Goal: Task Accomplishment & Management: Use online tool/utility

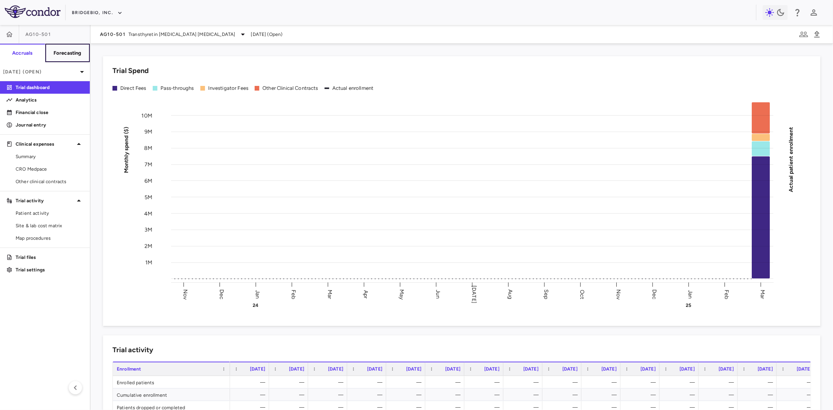
click at [74, 52] on h6 "Forecasting" at bounding box center [67, 53] width 28 height 7
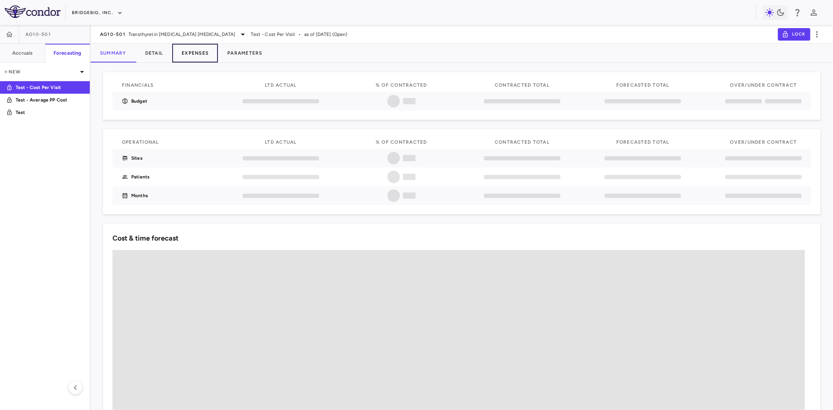
click at [194, 52] on button "Expenses" at bounding box center [195, 53] width 46 height 19
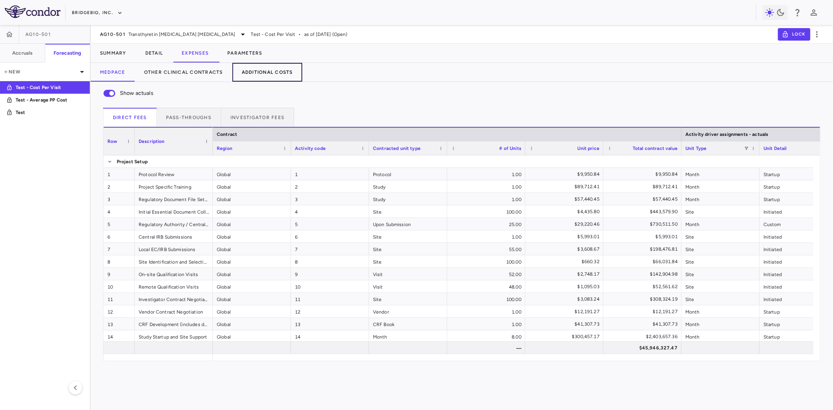
click at [291, 72] on button "Additional Costs" at bounding box center [267, 72] width 70 height 19
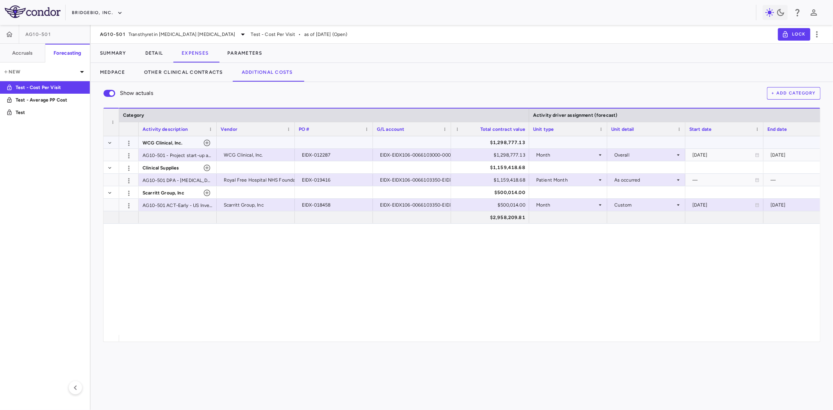
click at [160, 141] on span "WCG Clinical, Inc." at bounding box center [163, 143] width 40 height 12
click at [167, 166] on span "Clinical Supplies" at bounding box center [161, 168] width 37 height 12
click at [163, 188] on span "Scarritt Group, Inc" at bounding box center [164, 193] width 42 height 12
click at [163, 143] on span "WCG Clinical, Inc." at bounding box center [163, 143] width 40 height 12
click at [156, 169] on span "Clinical Supplies" at bounding box center [161, 168] width 37 height 12
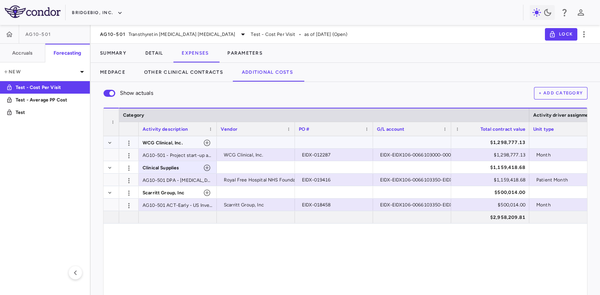
click at [168, 142] on span "WCG Clinical, Inc." at bounding box center [163, 143] width 40 height 12
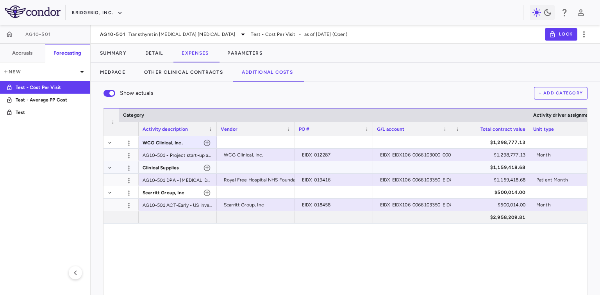
click at [162, 165] on span "Clinical Supplies" at bounding box center [161, 168] width 37 height 12
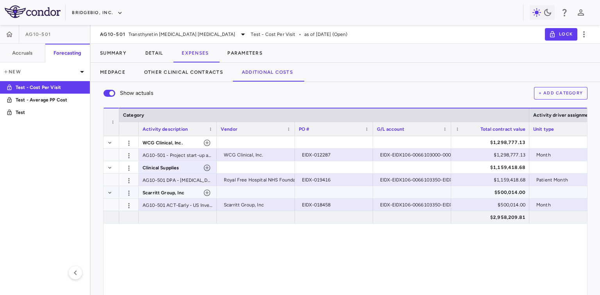
click at [160, 197] on span "Scarritt Group, Inc" at bounding box center [164, 193] width 42 height 12
click at [164, 145] on span "WCG Clinical, Inc." at bounding box center [163, 143] width 40 height 12
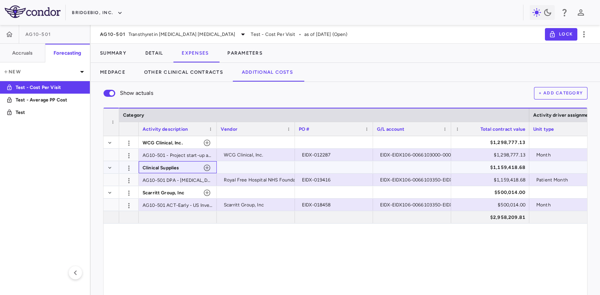
click at [162, 164] on span "Clinical Supplies" at bounding box center [161, 168] width 37 height 12
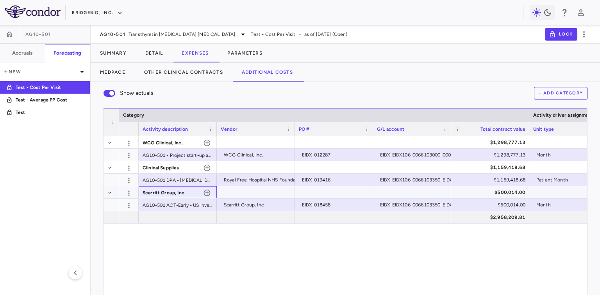
click at [159, 192] on span "Scarritt Group, Inc" at bounding box center [164, 193] width 42 height 12
click at [159, 142] on span "WCG Clinical, Inc." at bounding box center [163, 143] width 40 height 12
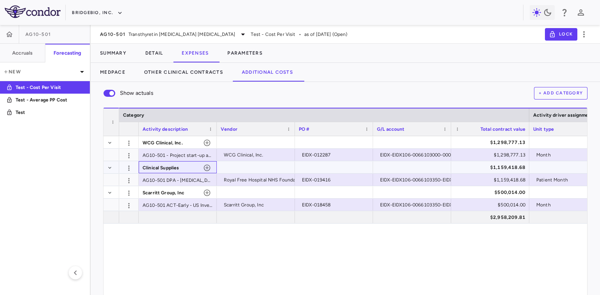
click at [161, 166] on span "Clinical Supplies" at bounding box center [161, 168] width 37 height 12
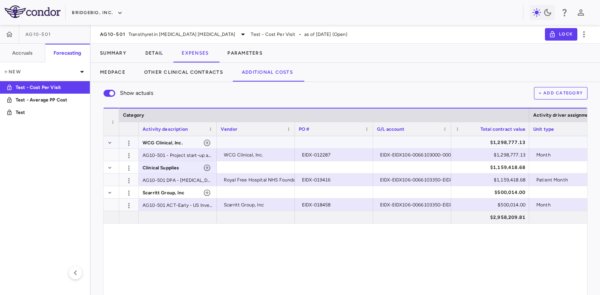
click at [159, 141] on span "WCG Clinical, Inc." at bounding box center [163, 143] width 40 height 12
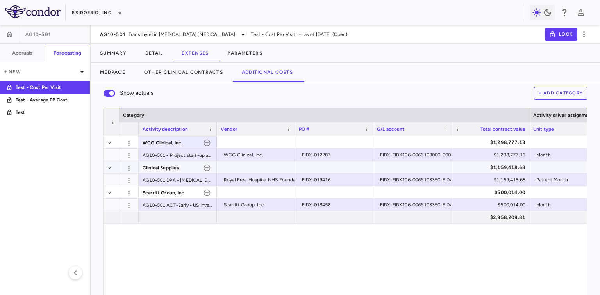
click at [155, 168] on span "Clinical Supplies" at bounding box center [161, 168] width 37 height 12
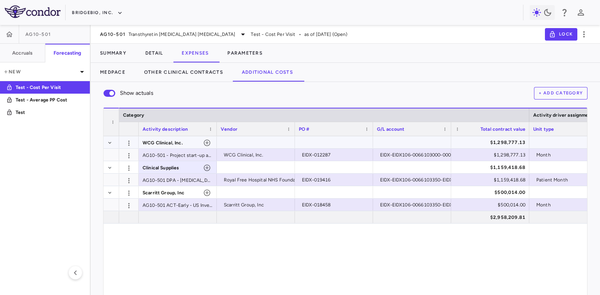
click at [151, 142] on span "WCG Clinical, Inc." at bounding box center [163, 143] width 40 height 12
click at [173, 155] on div "AG10-501 - Project start-up and Adjudication activities through Q2 2029 + CO1" at bounding box center [178, 155] width 78 height 12
click at [233, 94] on div "Show actuals + Add Category" at bounding box center [345, 93] width 484 height 16
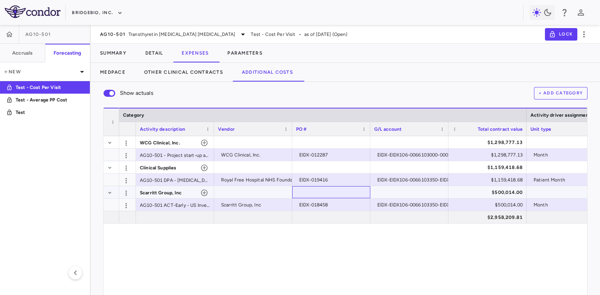
scroll to position [0, 0]
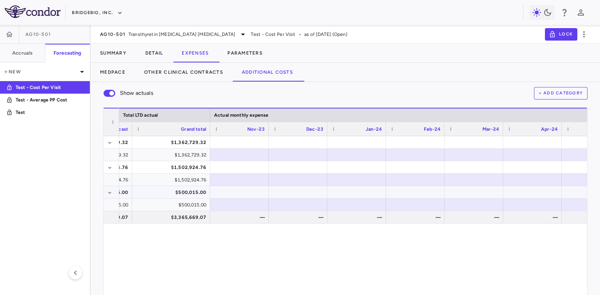
drag, startPoint x: 296, startPoint y: 197, endPoint x: 325, endPoint y: 195, distance: 28.6
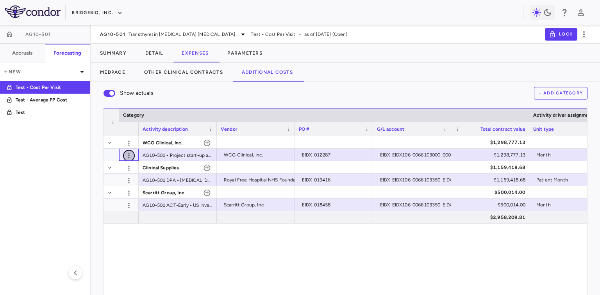
click at [130, 156] on icon "button" at bounding box center [129, 156] width 8 height 8
click at [289, 102] on div at bounding box center [300, 147] width 600 height 295
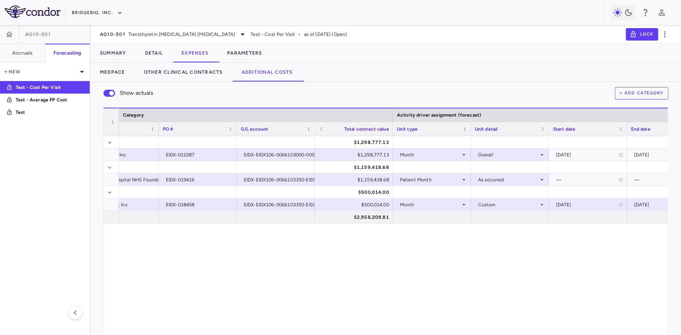
drag, startPoint x: 298, startPoint y: 270, endPoint x: 325, endPoint y: 264, distance: 27.9
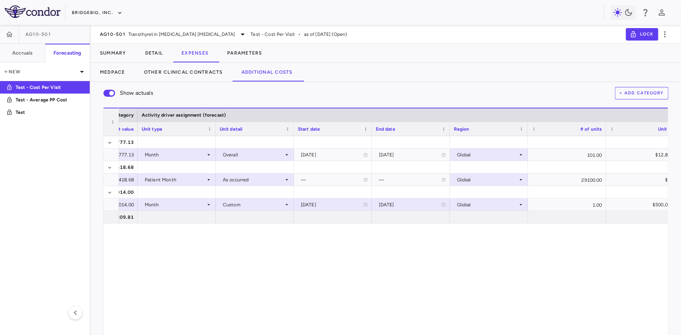
drag, startPoint x: 325, startPoint y: 264, endPoint x: 339, endPoint y: 264, distance: 14.4
click at [326, 154] on div "[DATE]" at bounding box center [330, 155] width 62 height 12
click at [423, 152] on div "[DATE]" at bounding box center [409, 155] width 62 height 12
click at [320, 155] on div "[DATE]" at bounding box center [330, 155] width 62 height 12
drag, startPoint x: 340, startPoint y: 153, endPoint x: 358, endPoint y: 151, distance: 18.5
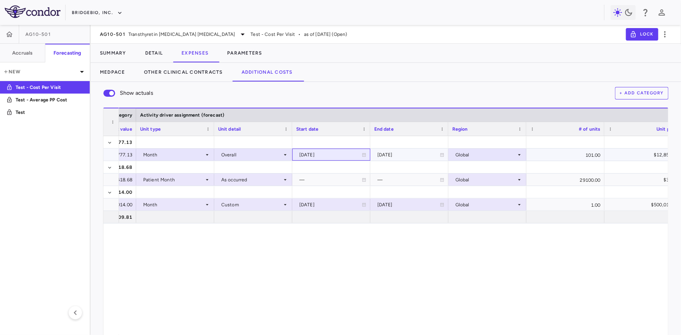
click at [340, 153] on div "[DATE]" at bounding box center [330, 155] width 62 height 12
click at [401, 147] on div at bounding box center [409, 142] width 70 height 11
click at [317, 153] on div "[DATE]" at bounding box center [330, 155] width 62 height 12
click at [554, 157] on div "101.00" at bounding box center [566, 155] width 78 height 12
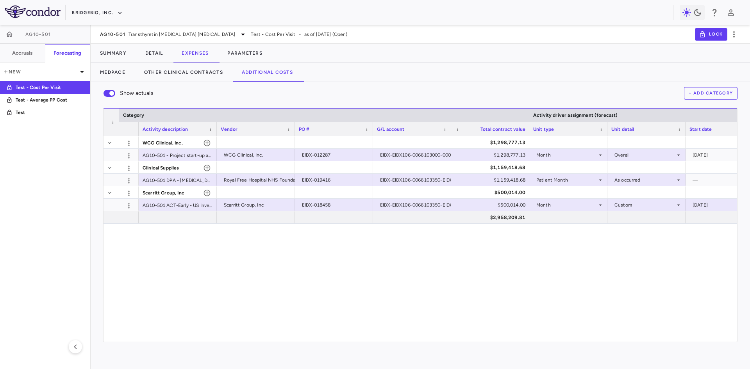
click at [265, 289] on div "$1,298,777.13 WCG Clinical, Inc. WCG Clinical, Inc. EIDX-012287 EIDX-EIDX106-00…" at bounding box center [428, 235] width 618 height 199
click at [225, 266] on div "WCG Clinical, Inc. $1,298,777.13 Overall [DATE] [DATE] $1,298,777.13 AG10-501 -…" at bounding box center [428, 235] width 618 height 199
